Goal: Task Accomplishment & Management: Manage account settings

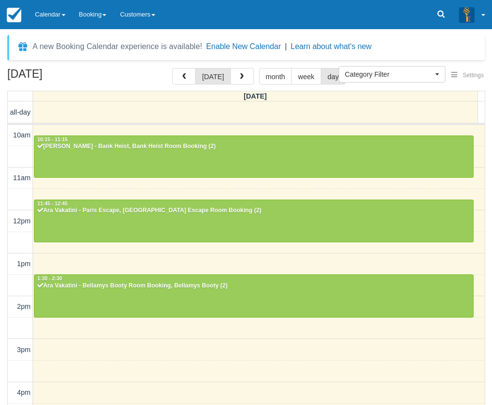
select select
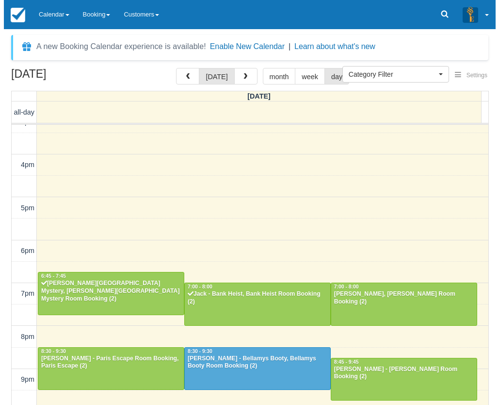
scroll to position [227, 0]
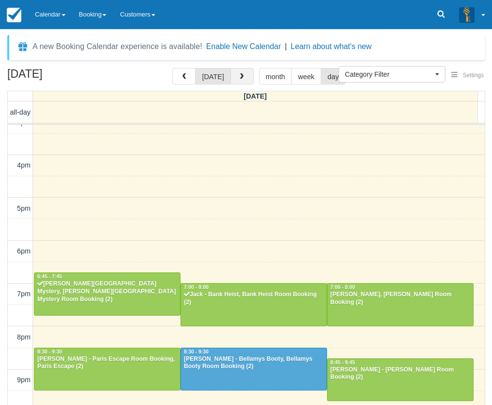
click at [242, 79] on span "button" at bounding box center [241, 76] width 7 height 7
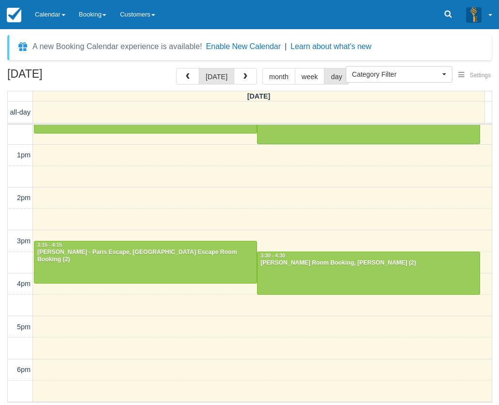
scroll to position [16, 0]
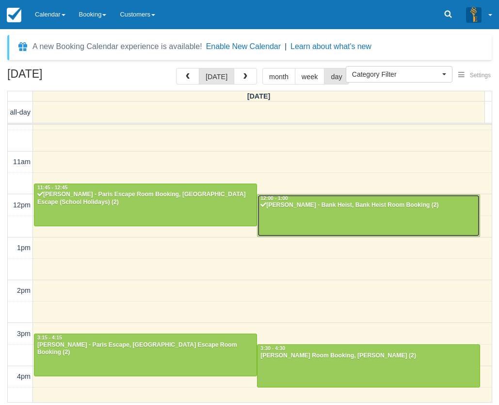
click at [322, 210] on div at bounding box center [369, 216] width 222 height 42
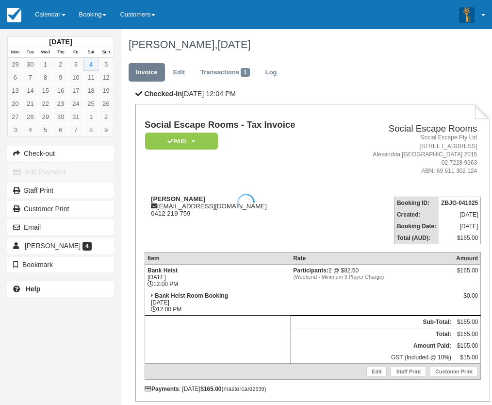
drag, startPoint x: 202, startPoint y: 197, endPoint x: 153, endPoint y: 201, distance: 49.1
click at [153, 201] on div at bounding box center [246, 202] width 492 height 405
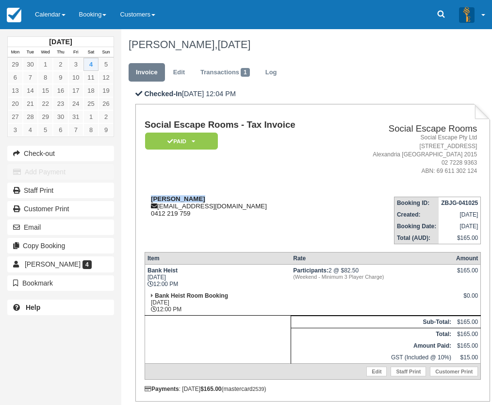
drag, startPoint x: 152, startPoint y: 198, endPoint x: 196, endPoint y: 199, distance: 44.7
click at [196, 199] on strong "[PERSON_NAME]" at bounding box center [178, 198] width 54 height 7
copy strong "[PERSON_NAME]"
click at [57, 21] on link "Calendar" at bounding box center [50, 14] width 44 height 29
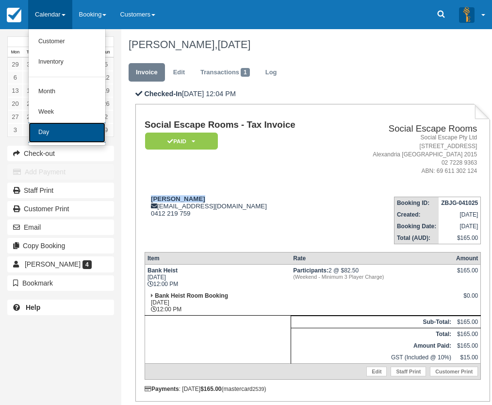
click at [61, 128] on link "Day" at bounding box center [67, 132] width 77 height 20
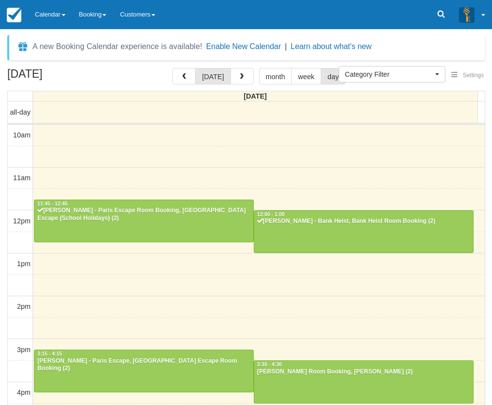
select select
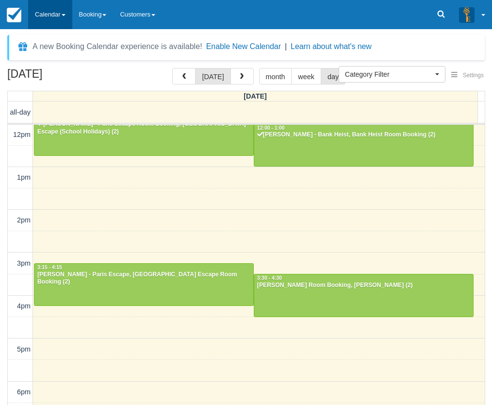
click at [50, 19] on link "Calendar" at bounding box center [50, 14] width 44 height 29
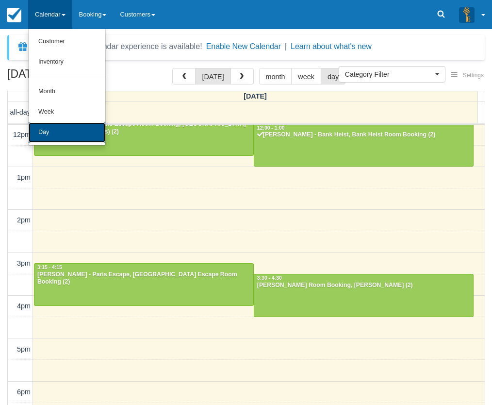
click at [54, 132] on link "Day" at bounding box center [67, 132] width 77 height 20
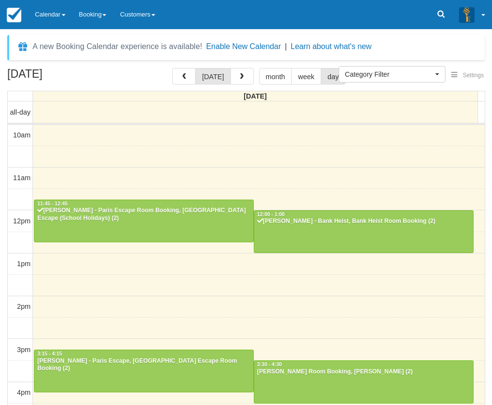
select select
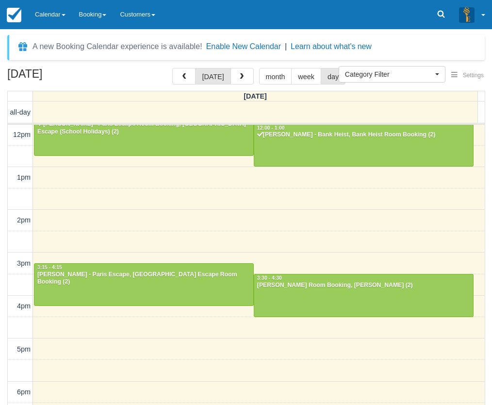
scroll to position [38, 0]
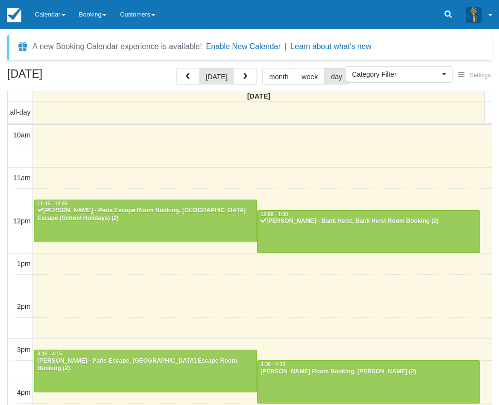
select select
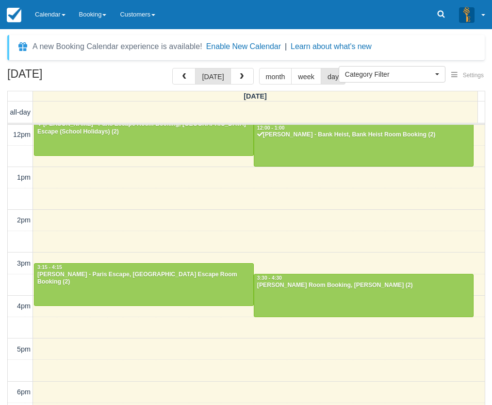
scroll to position [38, 0]
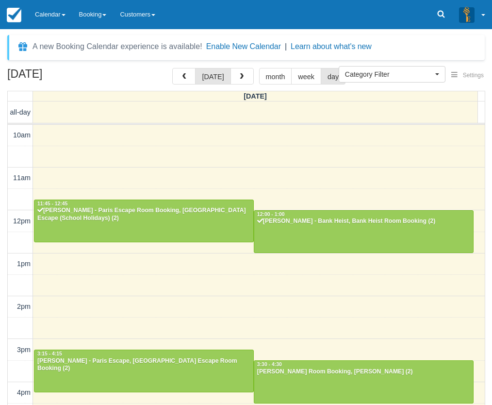
select select
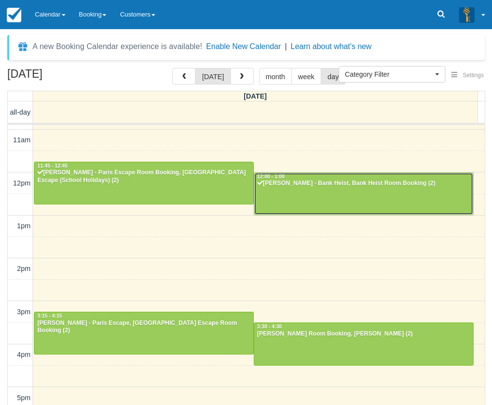
click at [288, 206] on div at bounding box center [363, 194] width 219 height 42
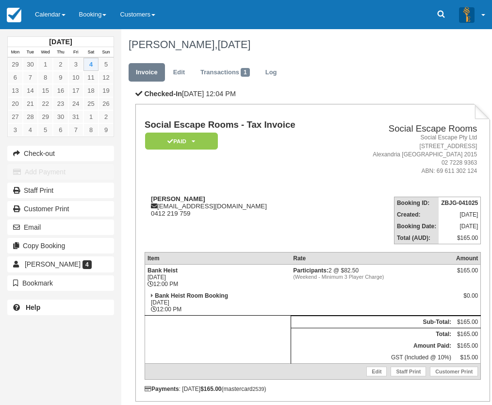
scroll to position [103, 0]
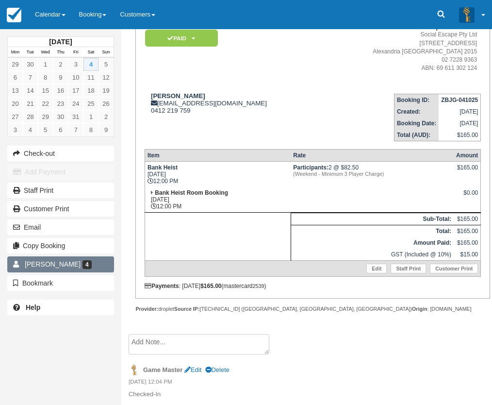
click at [56, 266] on span "[PERSON_NAME]" at bounding box center [53, 264] width 56 height 8
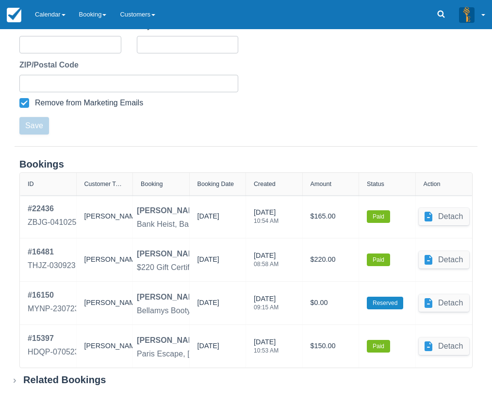
scroll to position [302, 0]
click at [85, 376] on div "Related Bookings" at bounding box center [64, 379] width 83 height 12
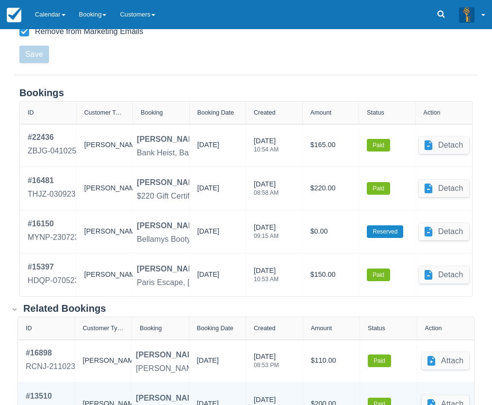
scroll to position [455, 0]
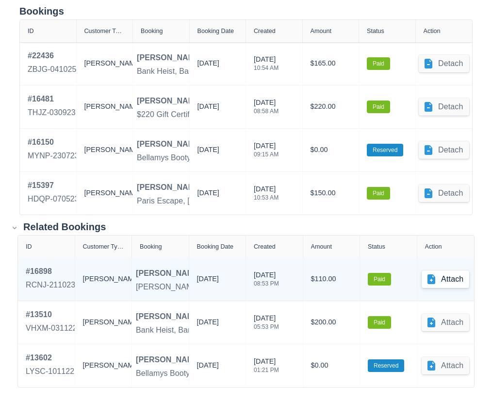
click at [439, 279] on button "Attach" at bounding box center [446, 278] width 48 height 17
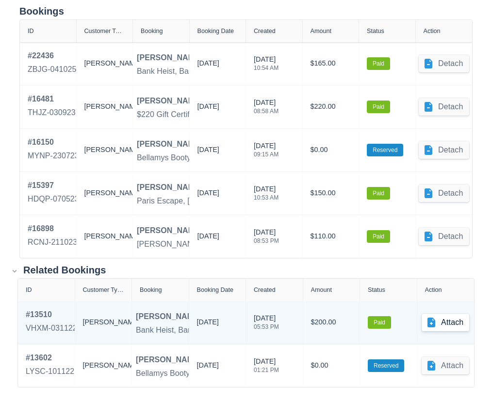
click at [447, 319] on button "Attach" at bounding box center [446, 321] width 48 height 17
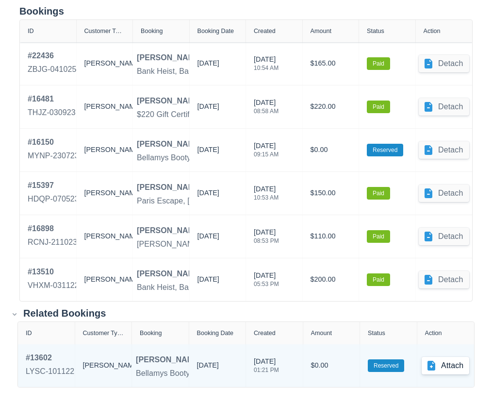
click at [447, 367] on button "Attach" at bounding box center [446, 365] width 48 height 17
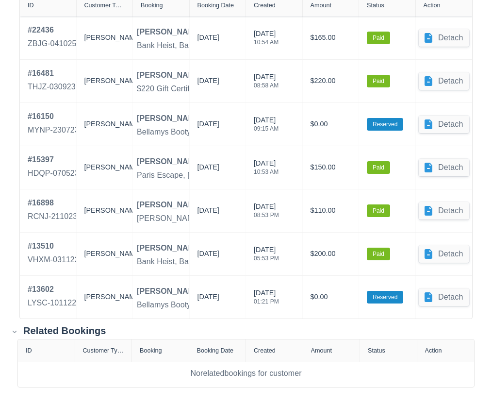
click at [22, 331] on span at bounding box center [17, 331] width 14 height 10
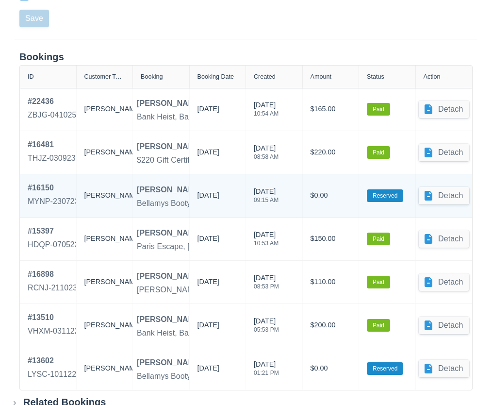
scroll to position [432, 0]
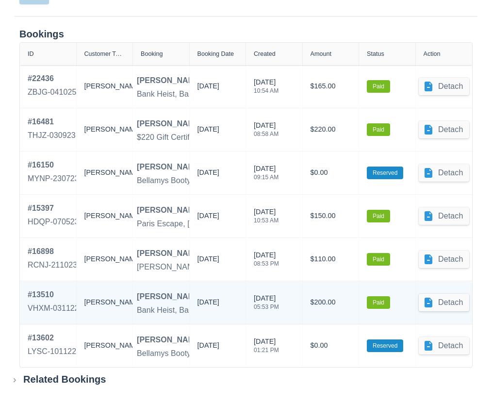
drag, startPoint x: 212, startPoint y: 302, endPoint x: 239, endPoint y: 305, distance: 26.8
click at [239, 305] on div "05/11/2022" at bounding box center [218, 302] width 57 height 43
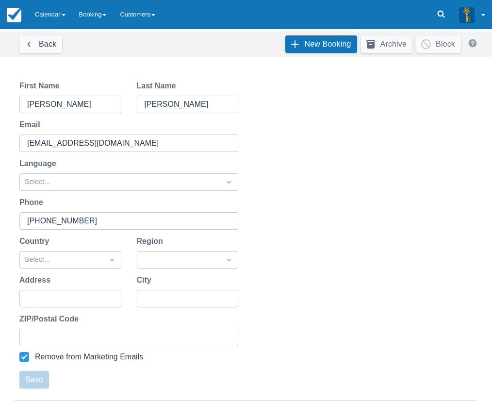
scroll to position [0, 0]
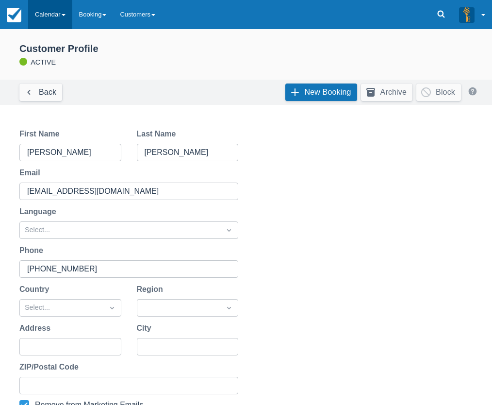
click at [48, 20] on link "Calendar" at bounding box center [50, 14] width 44 height 29
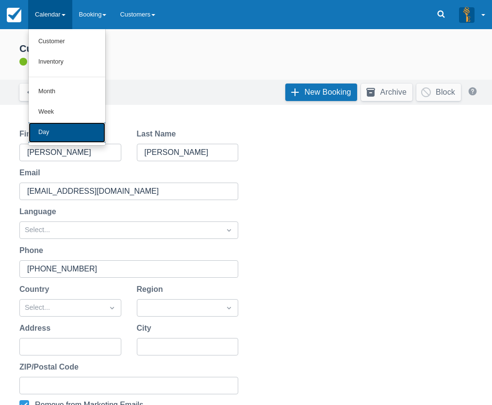
click at [49, 129] on link "Day" at bounding box center [67, 132] width 77 height 20
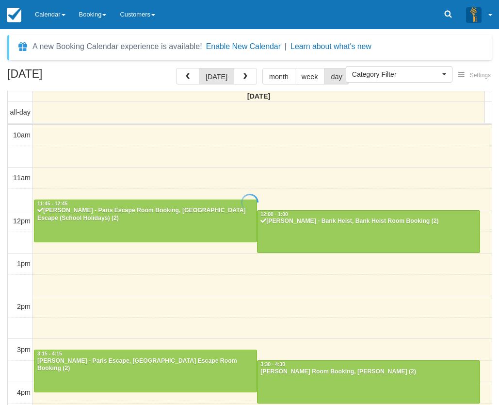
select select
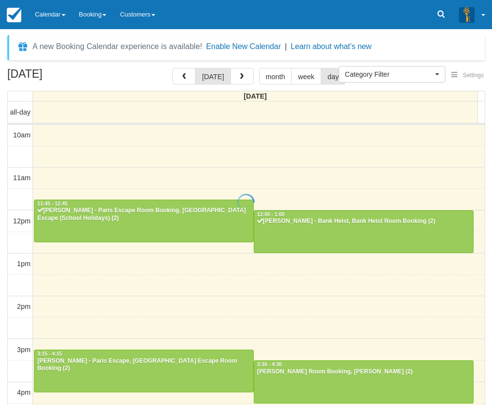
scroll to position [86, 0]
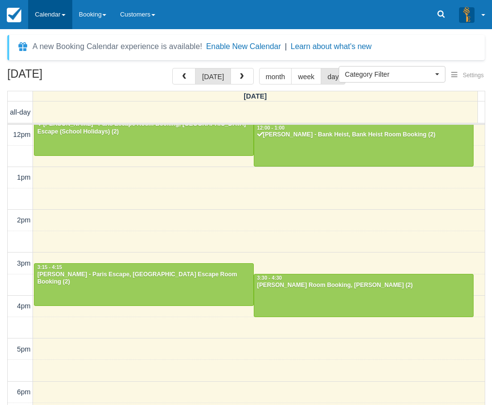
click at [61, 12] on link "Calendar" at bounding box center [50, 14] width 44 height 29
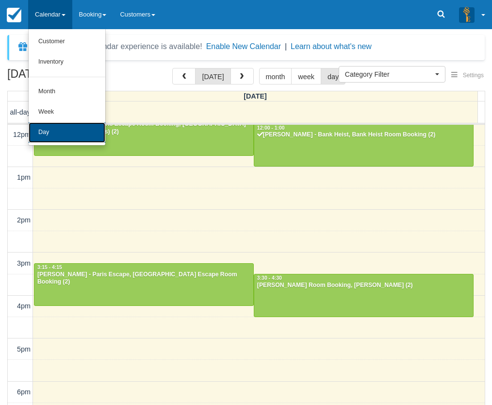
click at [51, 138] on link "Day" at bounding box center [67, 132] width 77 height 20
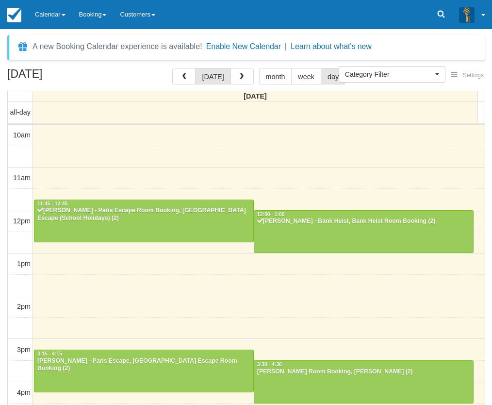
select select
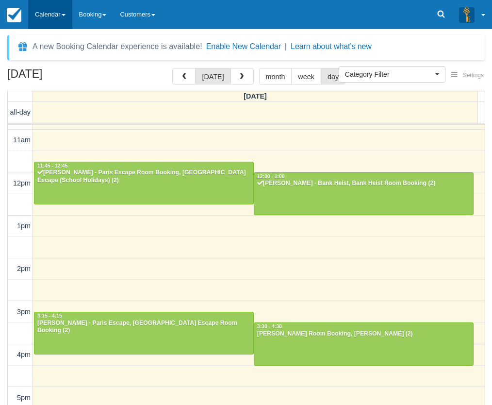
click at [59, 16] on link "Calendar" at bounding box center [50, 14] width 44 height 29
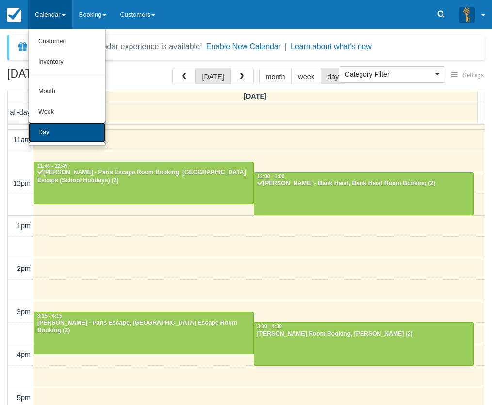
click at [56, 137] on link "Day" at bounding box center [67, 132] width 77 height 20
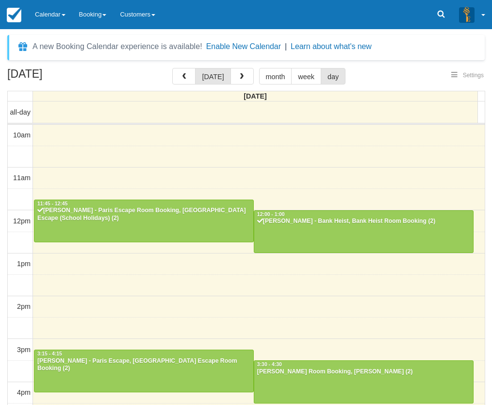
select select
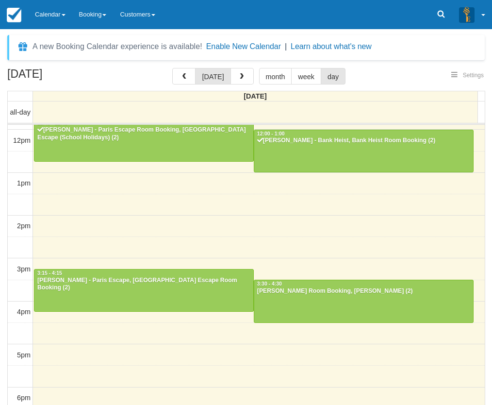
select select
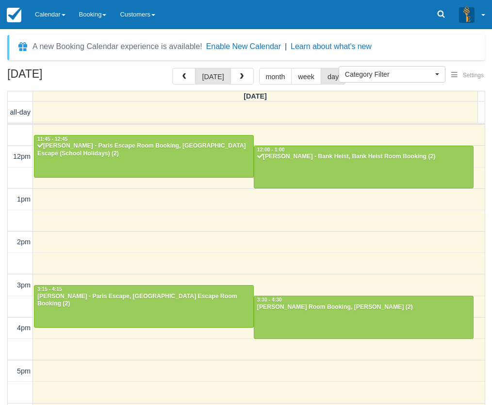
scroll to position [81, 0]
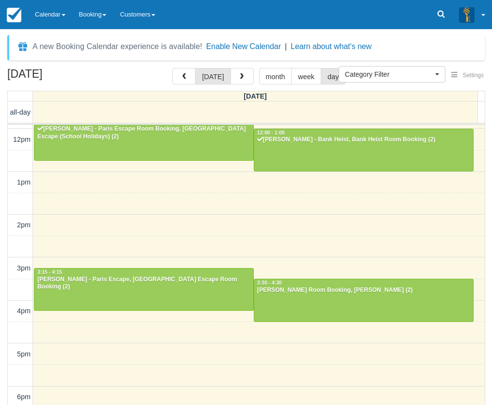
click at [491, 228] on div "[DATE] [DATE] month week day [DATE] all-day 10am 11am 12pm 1pm 2pm 3pm 4pm 5pm …" at bounding box center [246, 250] width 492 height 365
click at [60, 15] on link "Calendar" at bounding box center [50, 14] width 44 height 29
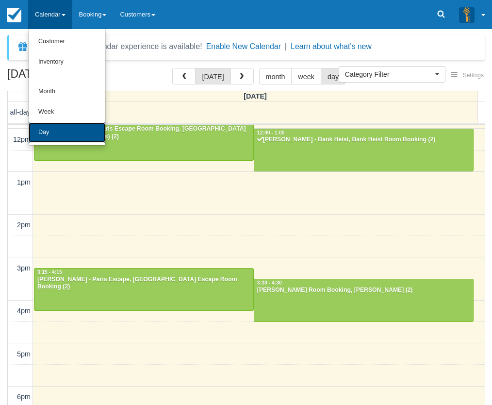
click at [44, 131] on link "Day" at bounding box center [67, 132] width 77 height 20
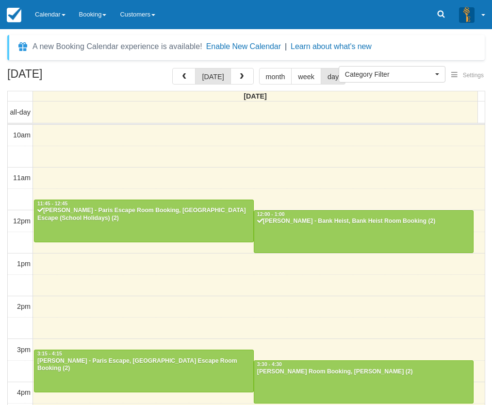
select select
